Goal: Task Accomplishment & Management: Use online tool/utility

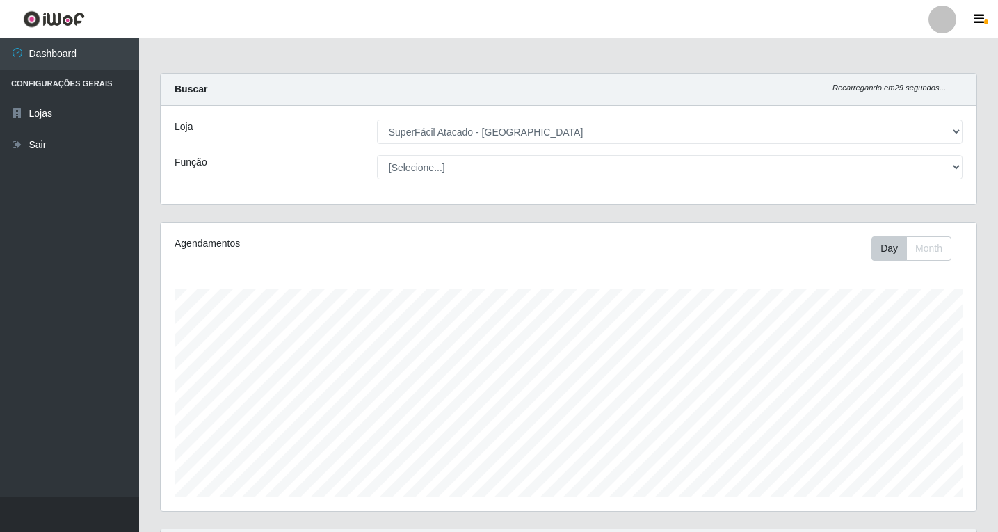
select select "503"
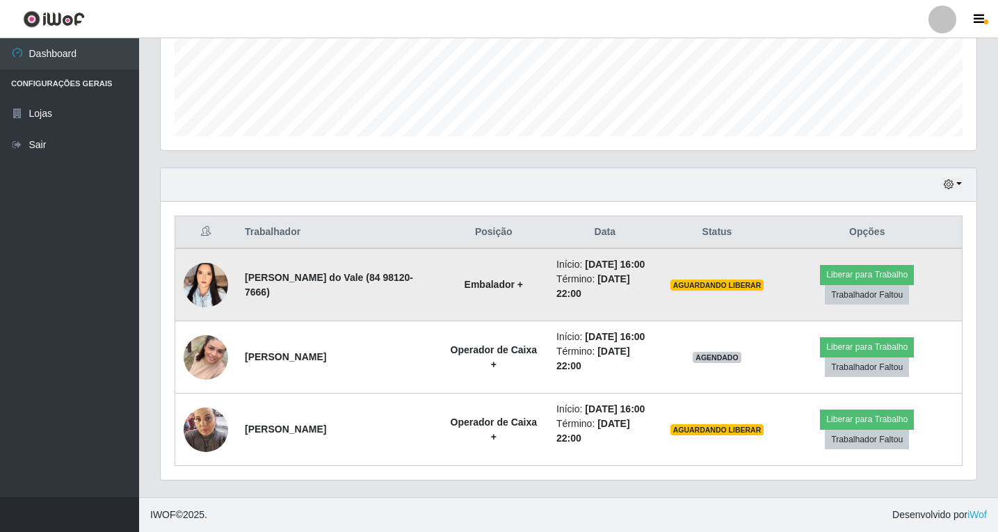
scroll to position [288, 815]
click at [865, 280] on button "Liberar para Trabalho" at bounding box center [867, 274] width 94 height 19
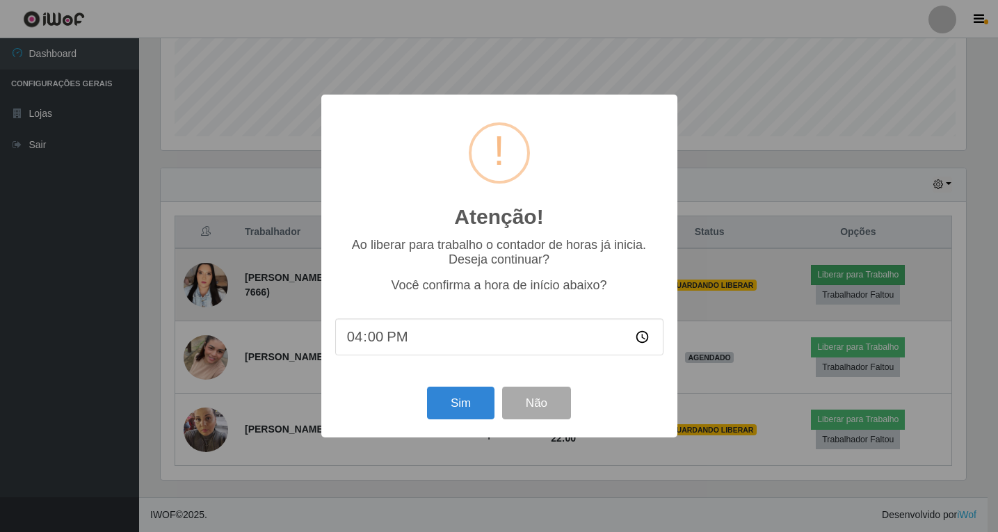
scroll to position [288, 808]
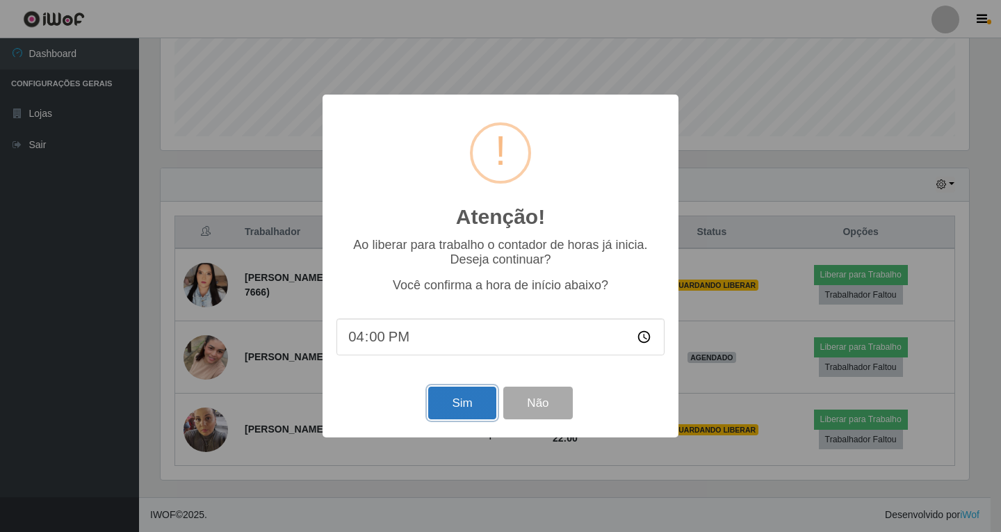
click at [450, 407] on button "Sim" at bounding box center [461, 402] width 67 height 33
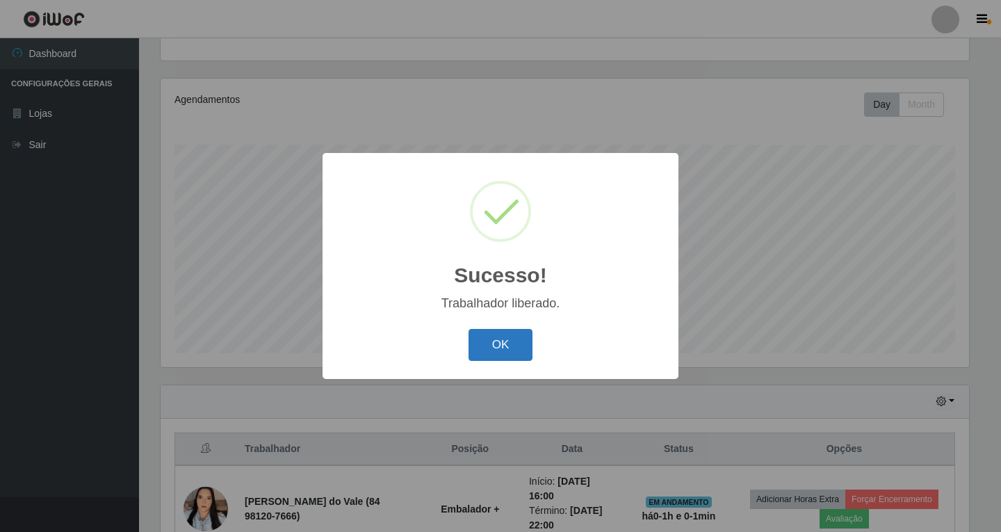
click at [481, 348] on button "OK" at bounding box center [501, 345] width 65 height 33
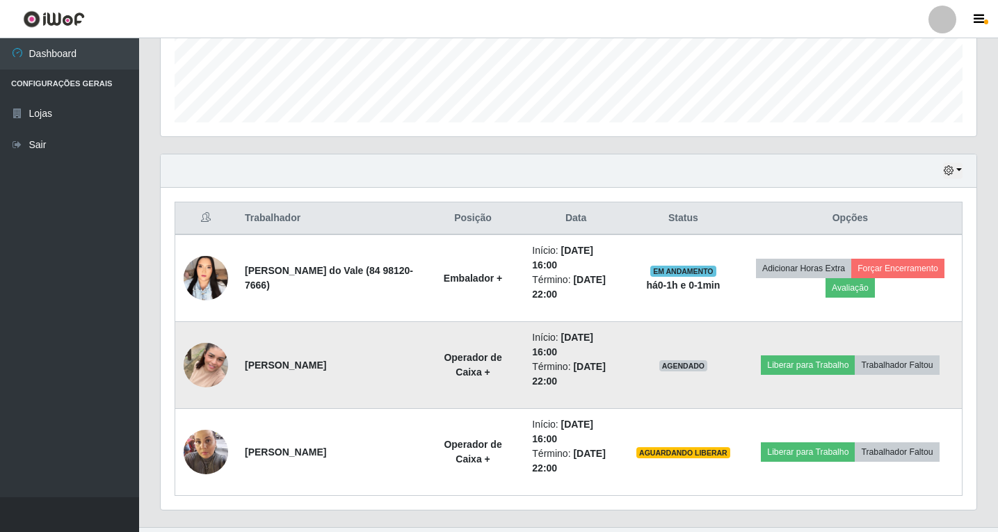
scroll to position [405, 0]
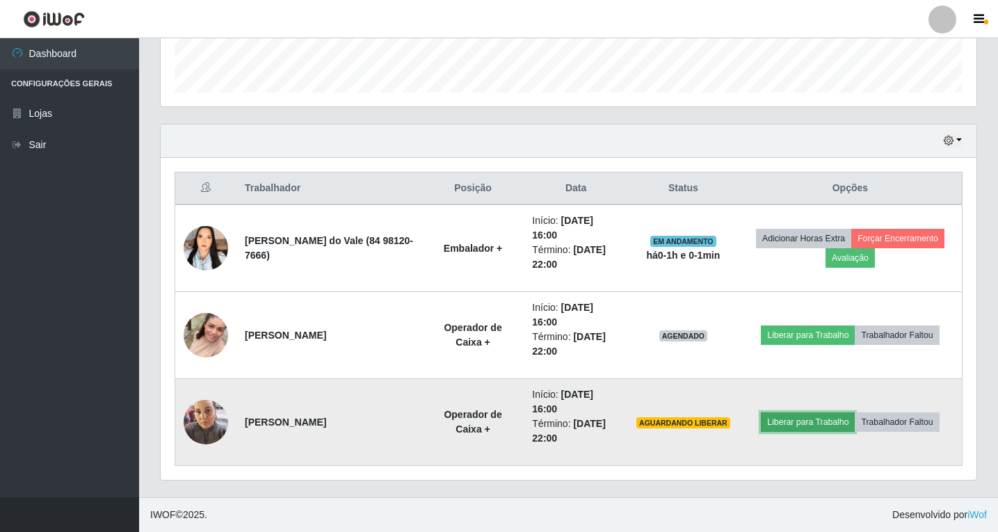
click at [824, 424] on button "Liberar para Trabalho" at bounding box center [807, 421] width 94 height 19
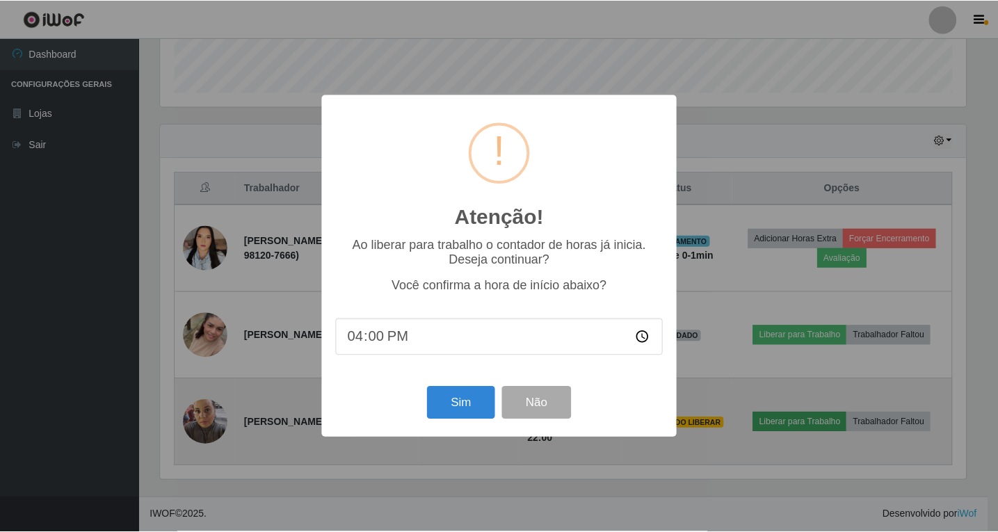
scroll to position [288, 808]
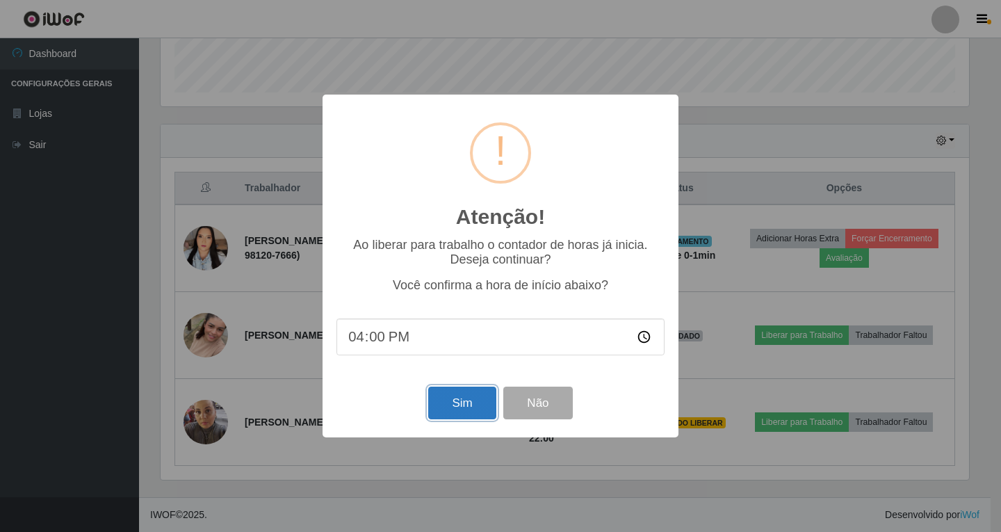
click at [439, 407] on button "Sim" at bounding box center [461, 402] width 67 height 33
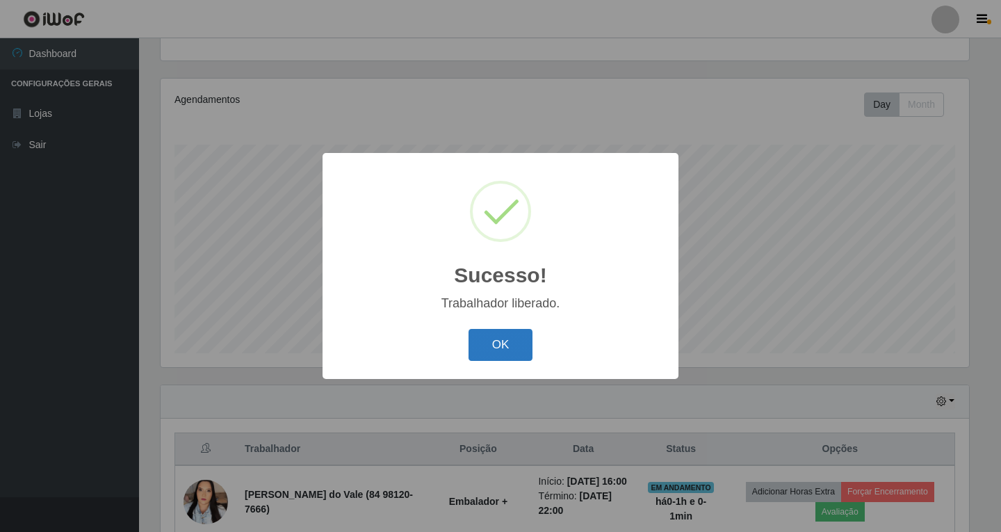
click at [513, 343] on button "OK" at bounding box center [501, 345] width 65 height 33
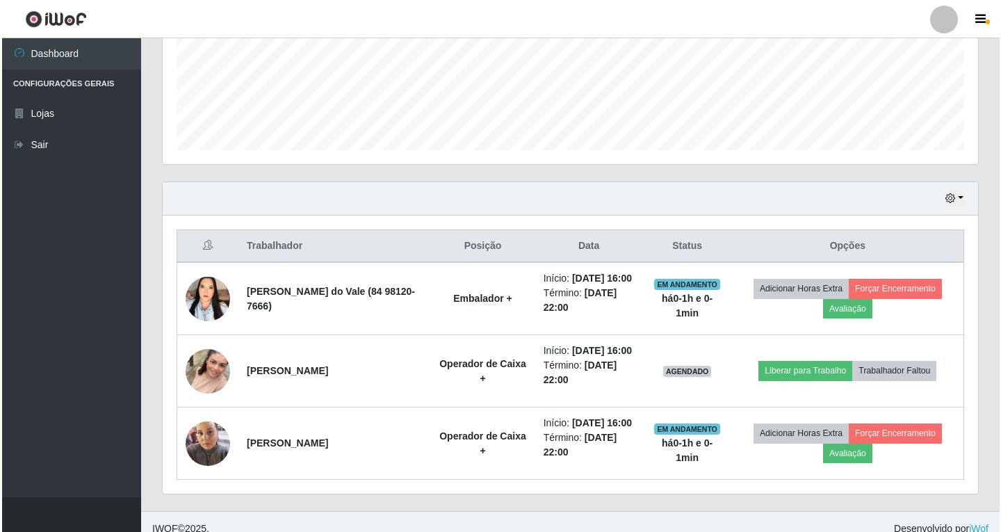
scroll to position [405, 0]
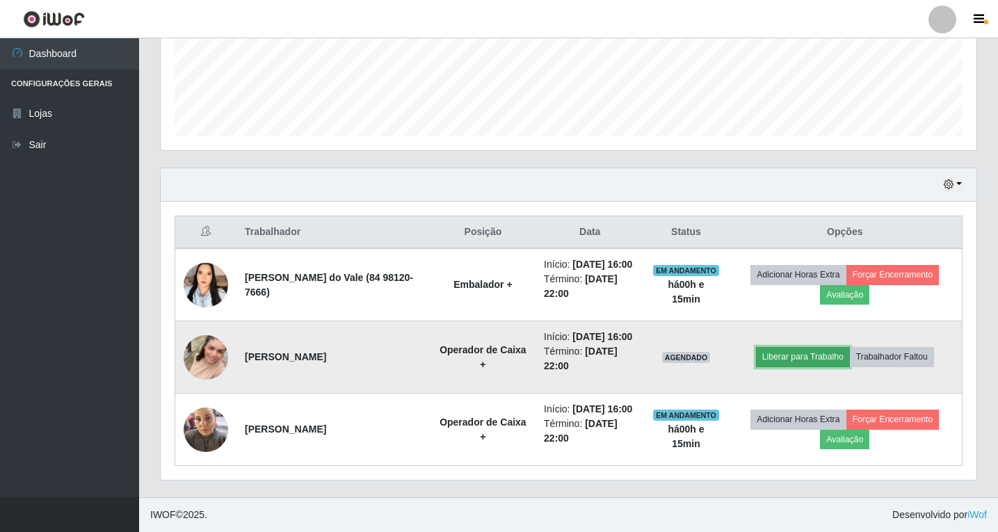
click at [819, 347] on button "Liberar para Trabalho" at bounding box center [803, 356] width 94 height 19
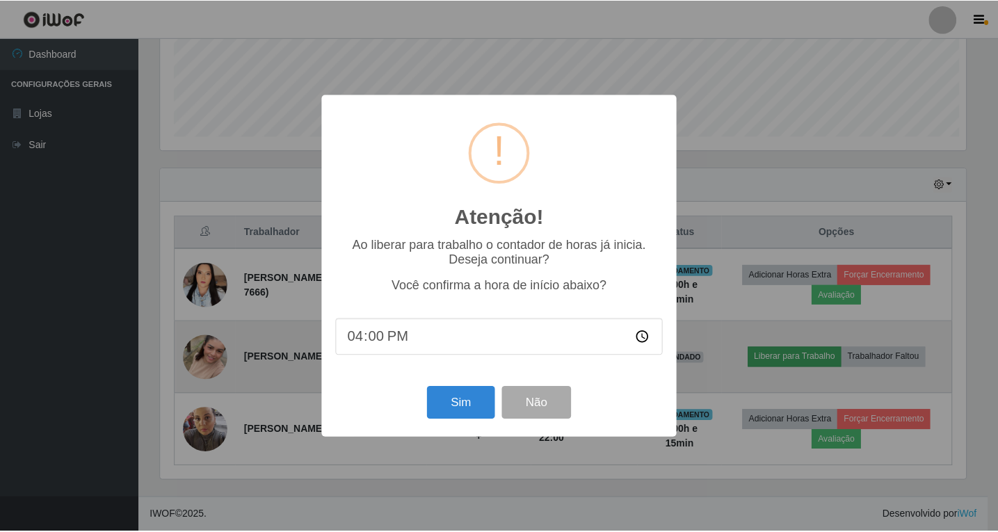
scroll to position [288, 808]
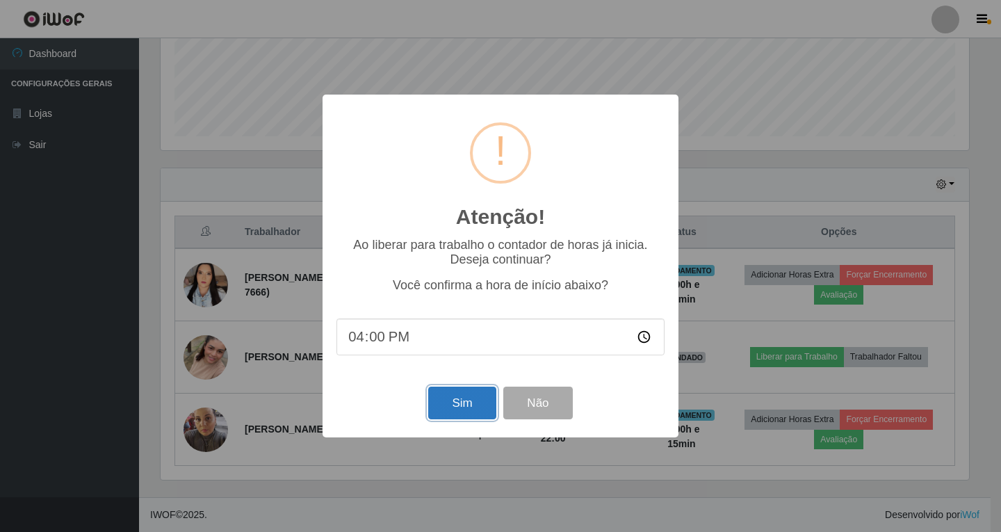
click at [455, 405] on button "Sim" at bounding box center [461, 402] width 67 height 33
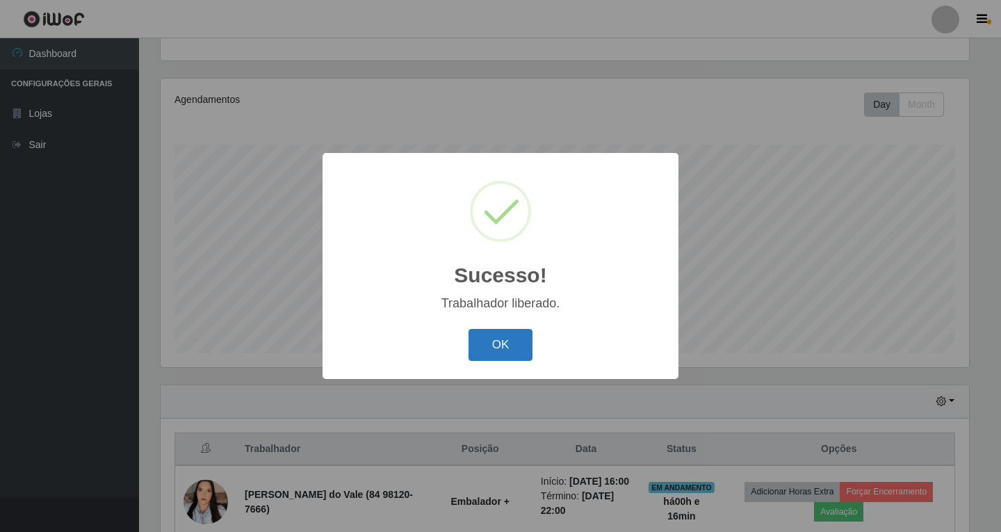
click at [499, 349] on button "OK" at bounding box center [501, 345] width 65 height 33
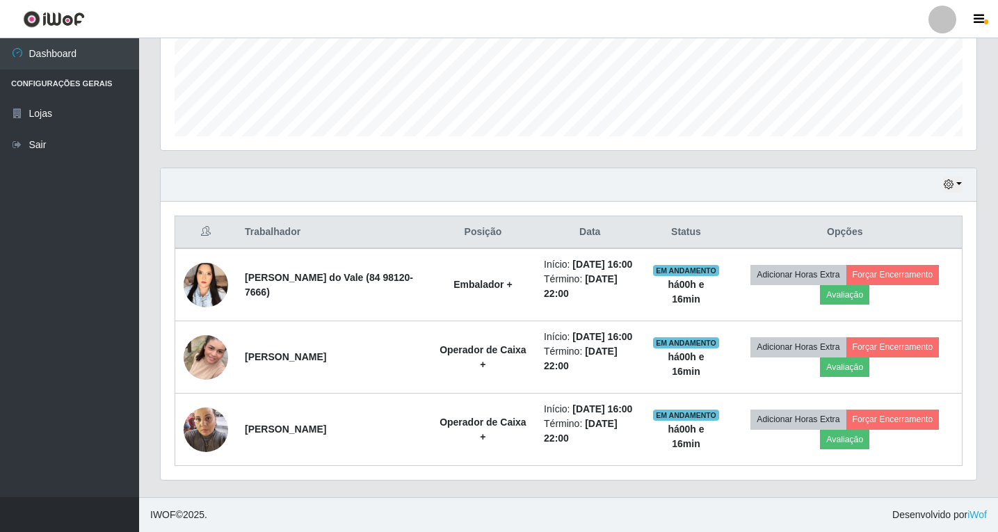
scroll to position [405, 0]
